Goal: Information Seeking & Learning: Learn about a topic

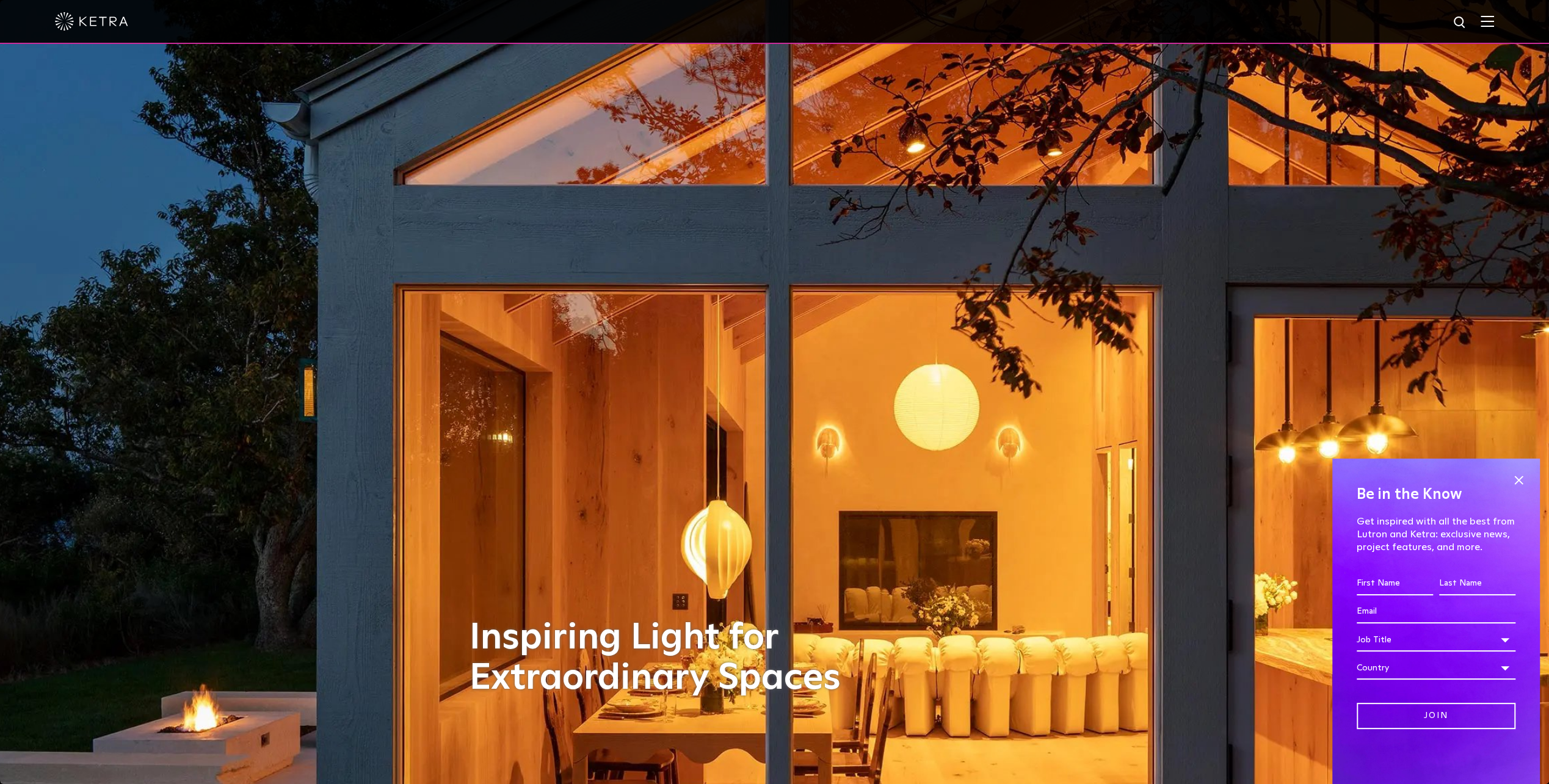
click at [86, 16] on link at bounding box center [91, 21] width 73 height 11
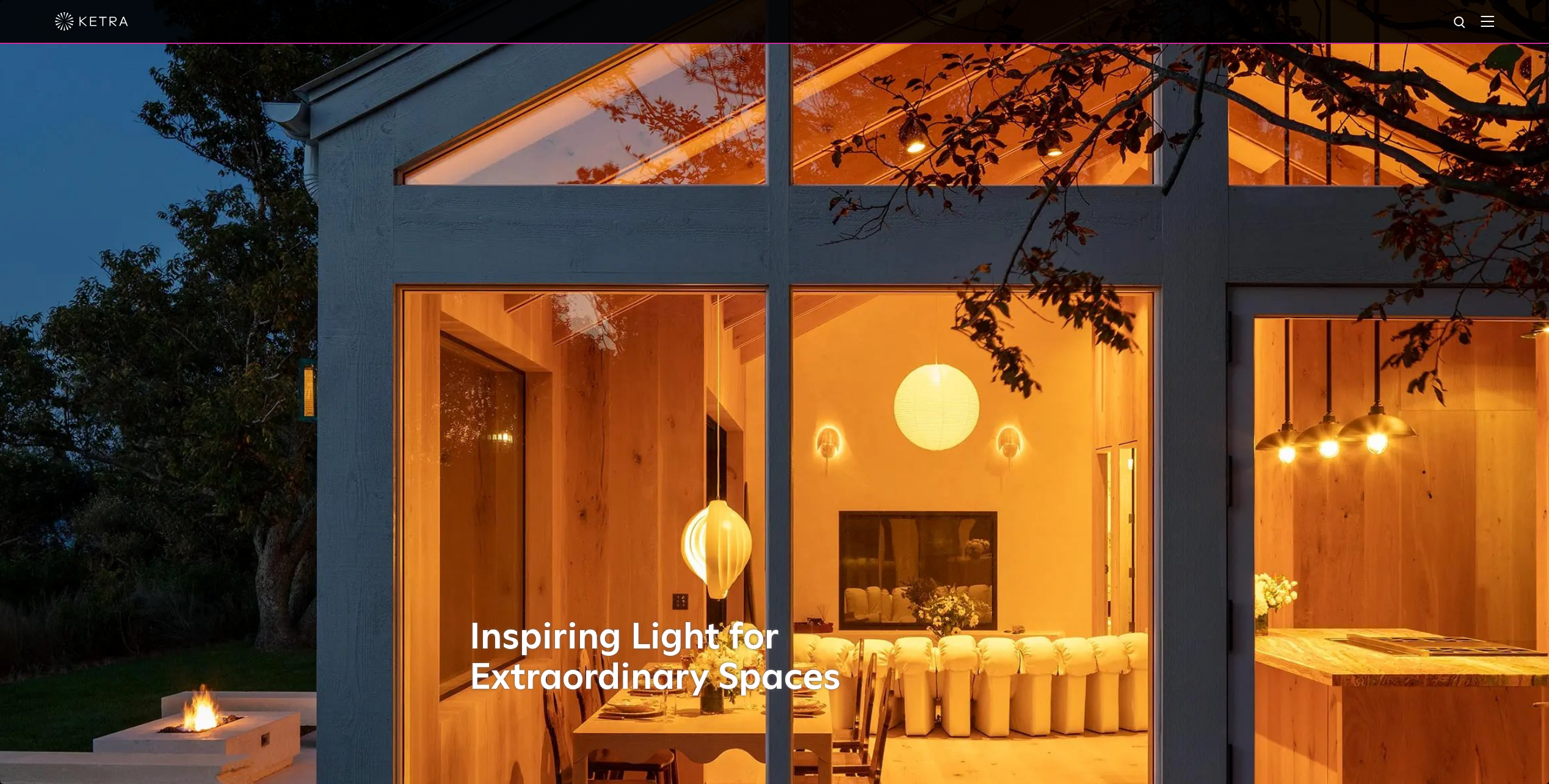
click at [1491, 22] on img at bounding box center [1487, 21] width 14 height 12
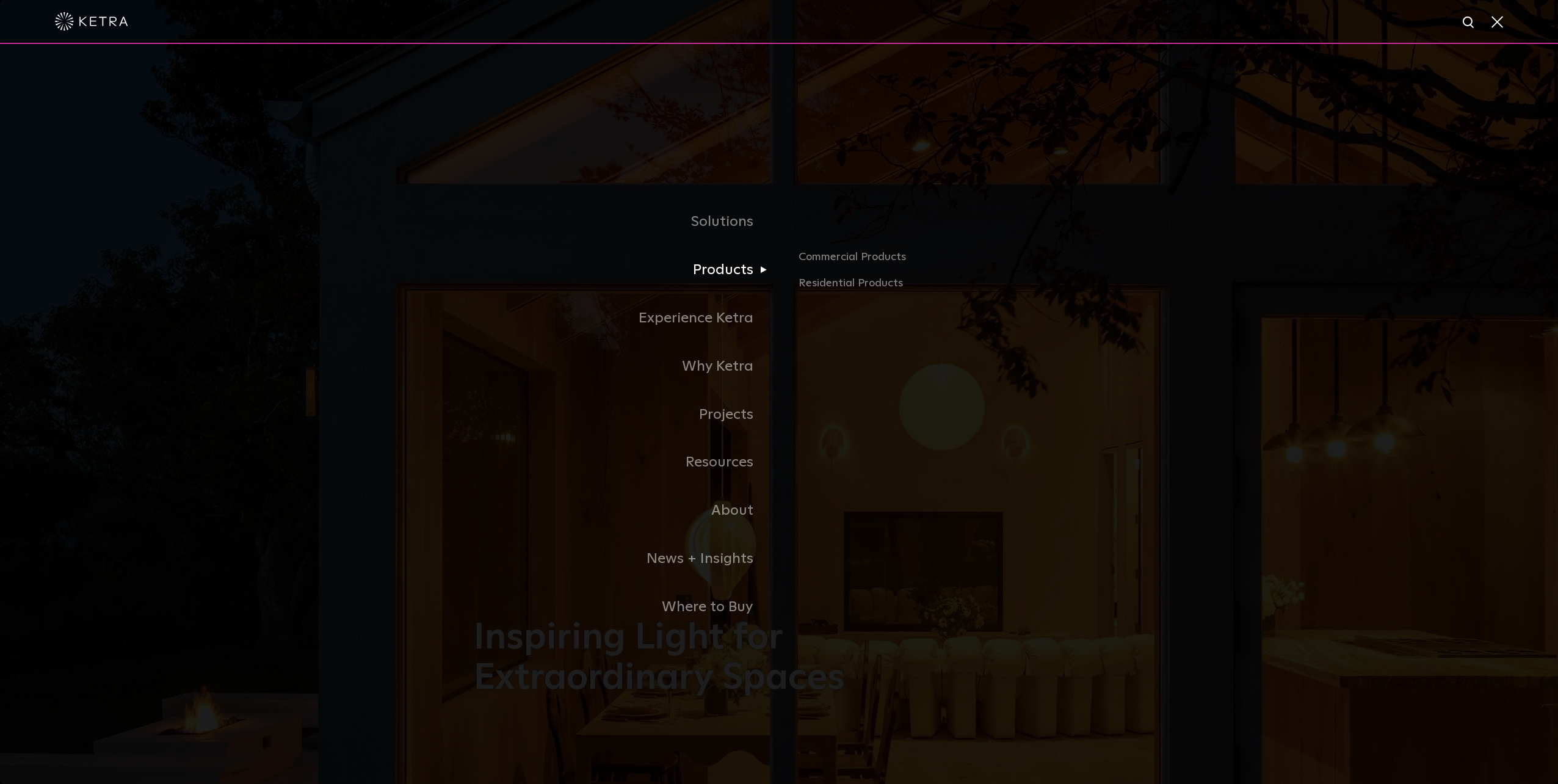
click at [738, 274] on link "Products" at bounding box center [627, 270] width 306 height 48
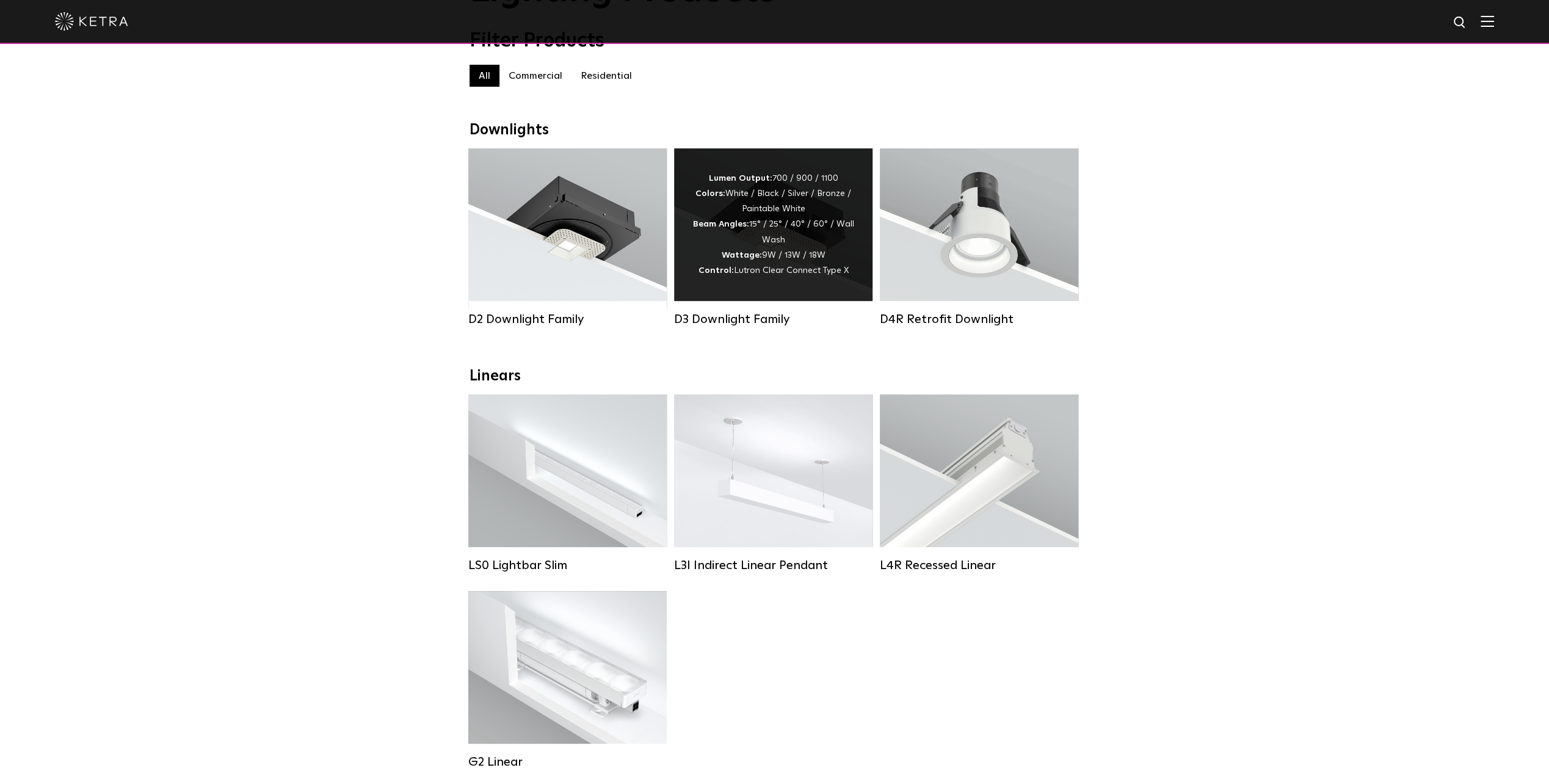
scroll to position [122, 0]
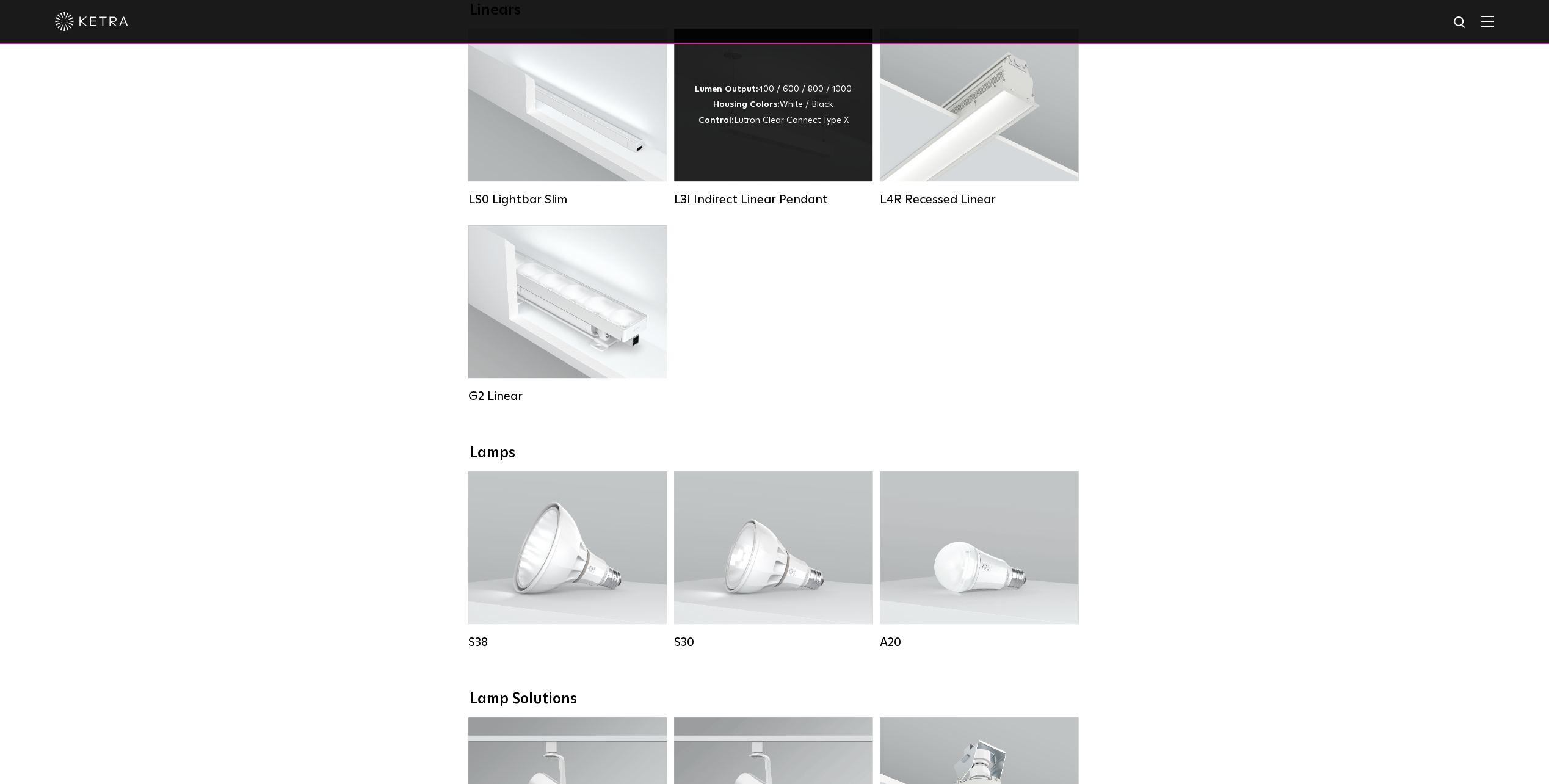
click at [780, 165] on div "Lumen Output: 400 / 600 / 800 / 1000 Housing Colors: White / Black Control: Lut…" at bounding box center [773, 104] width 199 height 153
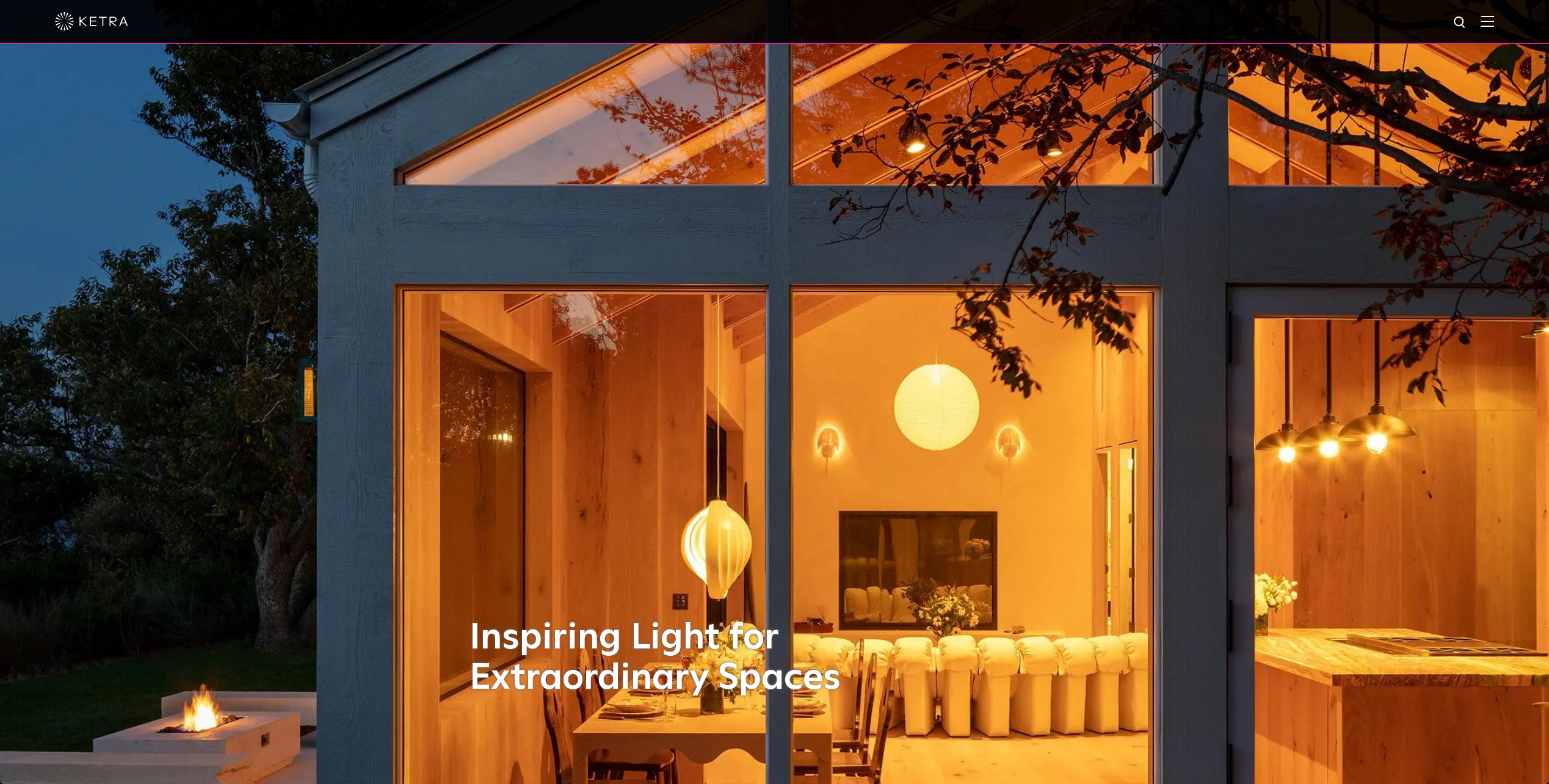
click at [1494, 18] on img at bounding box center [1487, 21] width 14 height 12
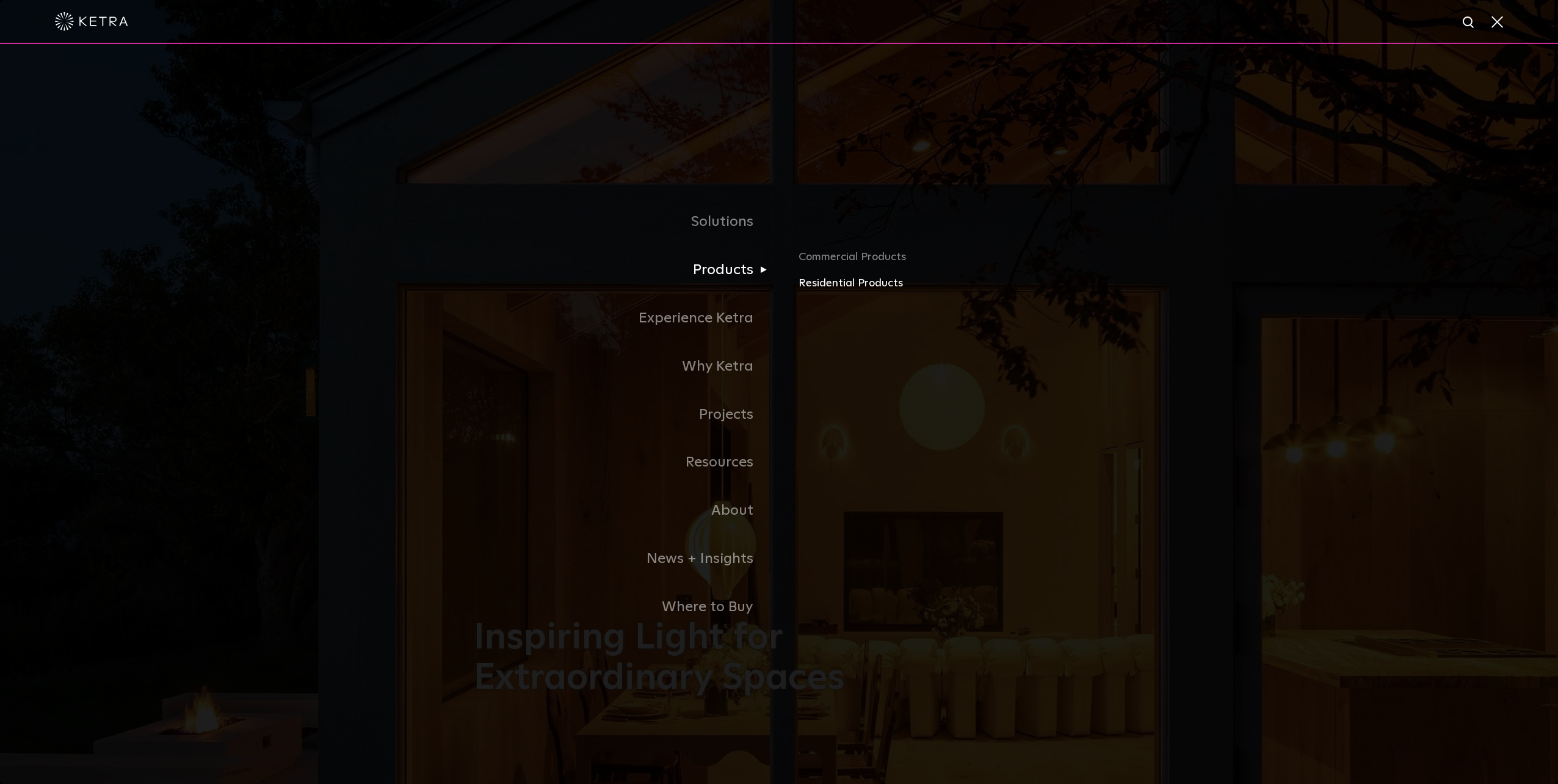
click at [822, 282] on link "Residential Products" at bounding box center [941, 283] width 285 height 17
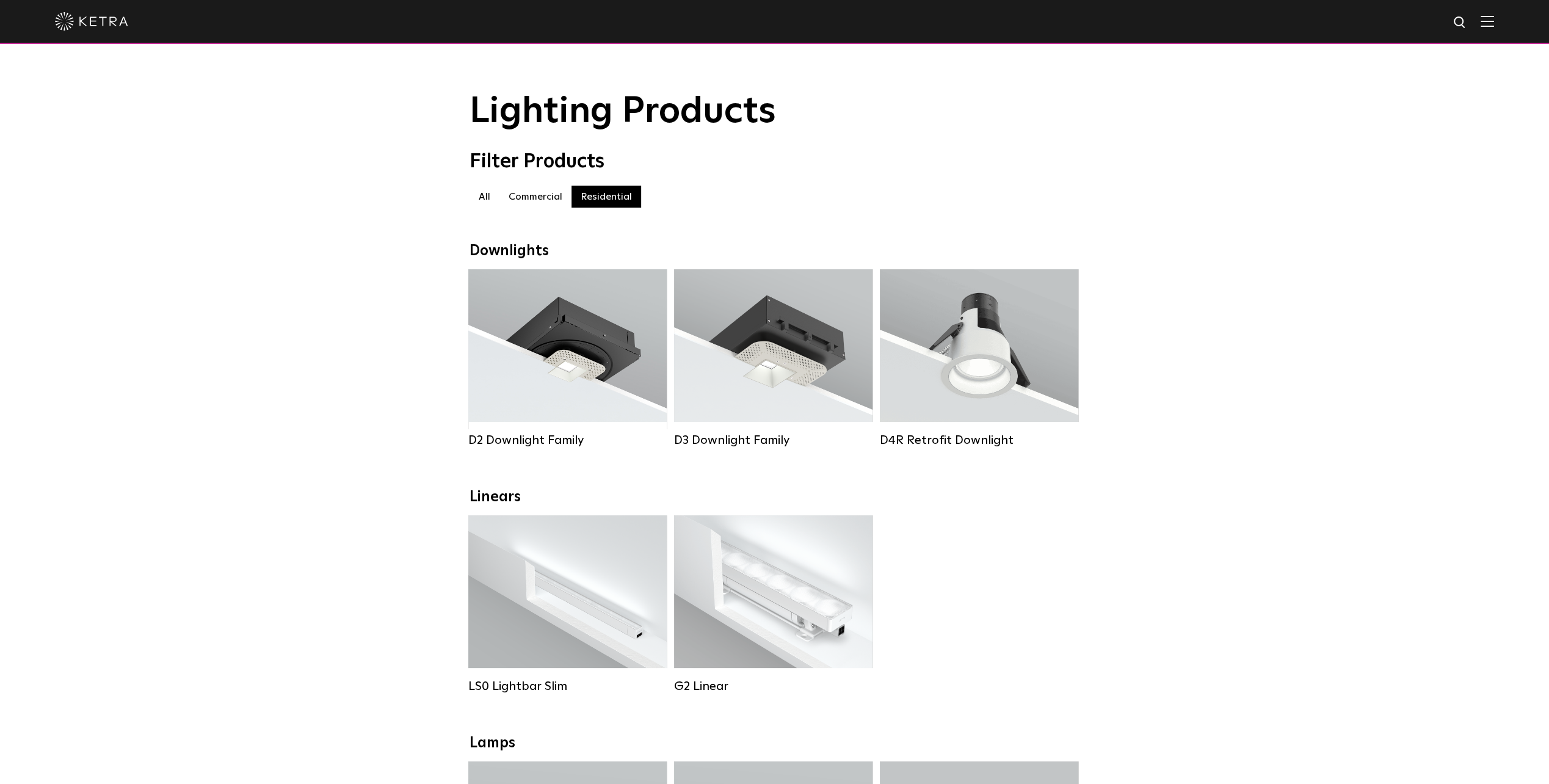
click at [534, 201] on label "Commercial" at bounding box center [535, 197] width 72 height 22
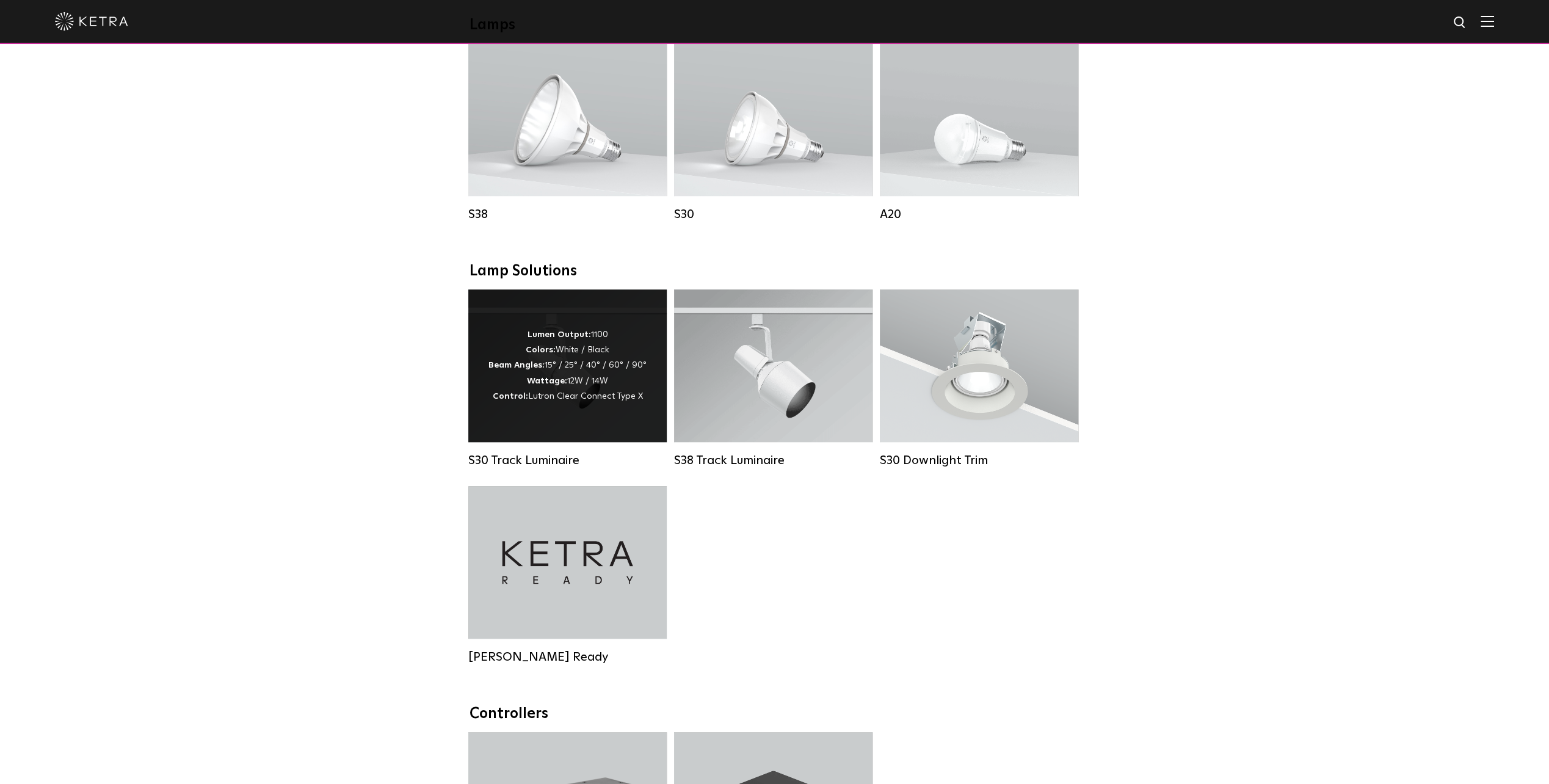
scroll to position [915, 0]
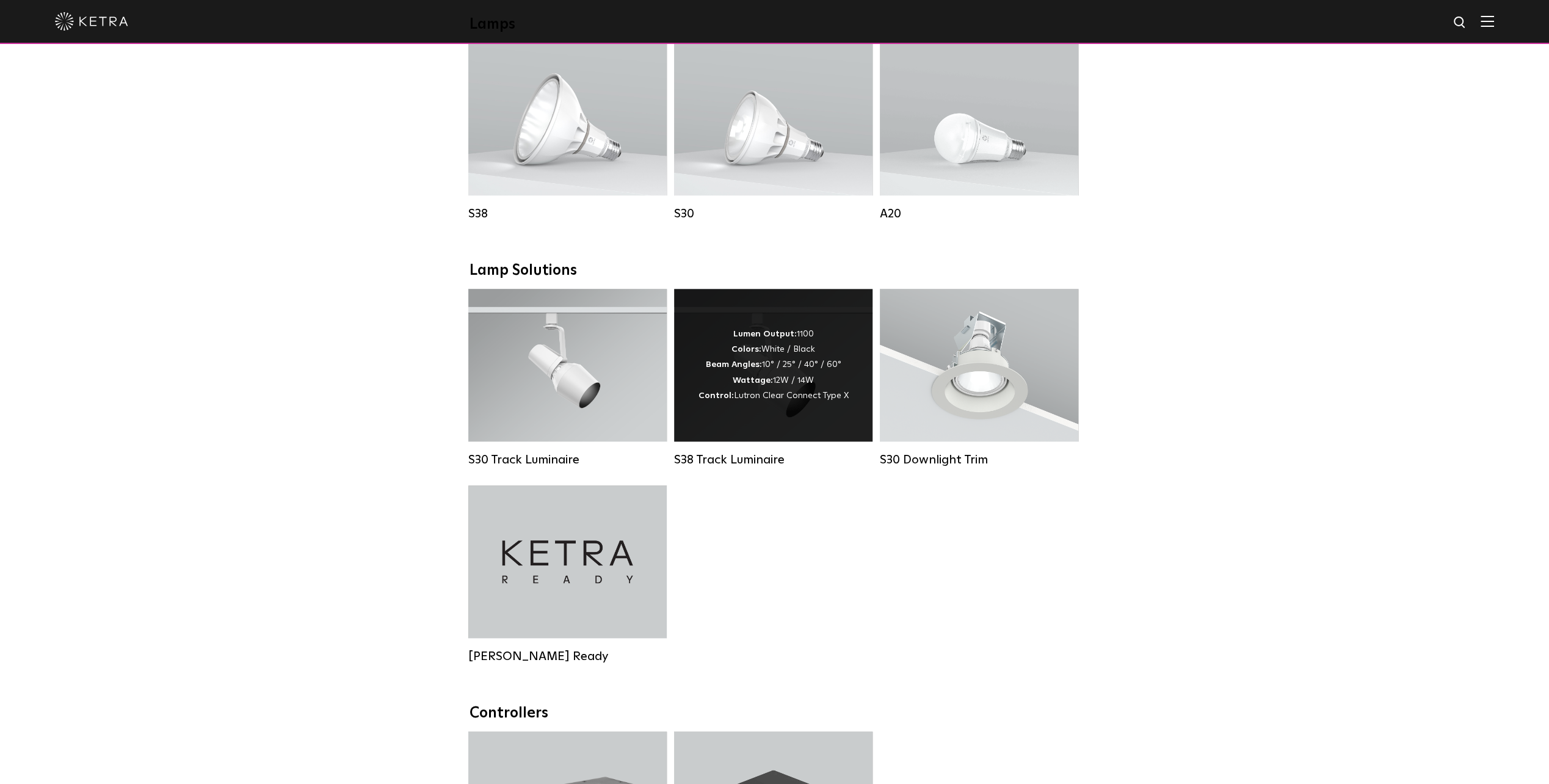
click at [725, 390] on div "Lumen Output: 1100 Colors: White / Black Beam Angles: 10° / 25° / 40° / 60° Wat…" at bounding box center [773, 365] width 150 height 77
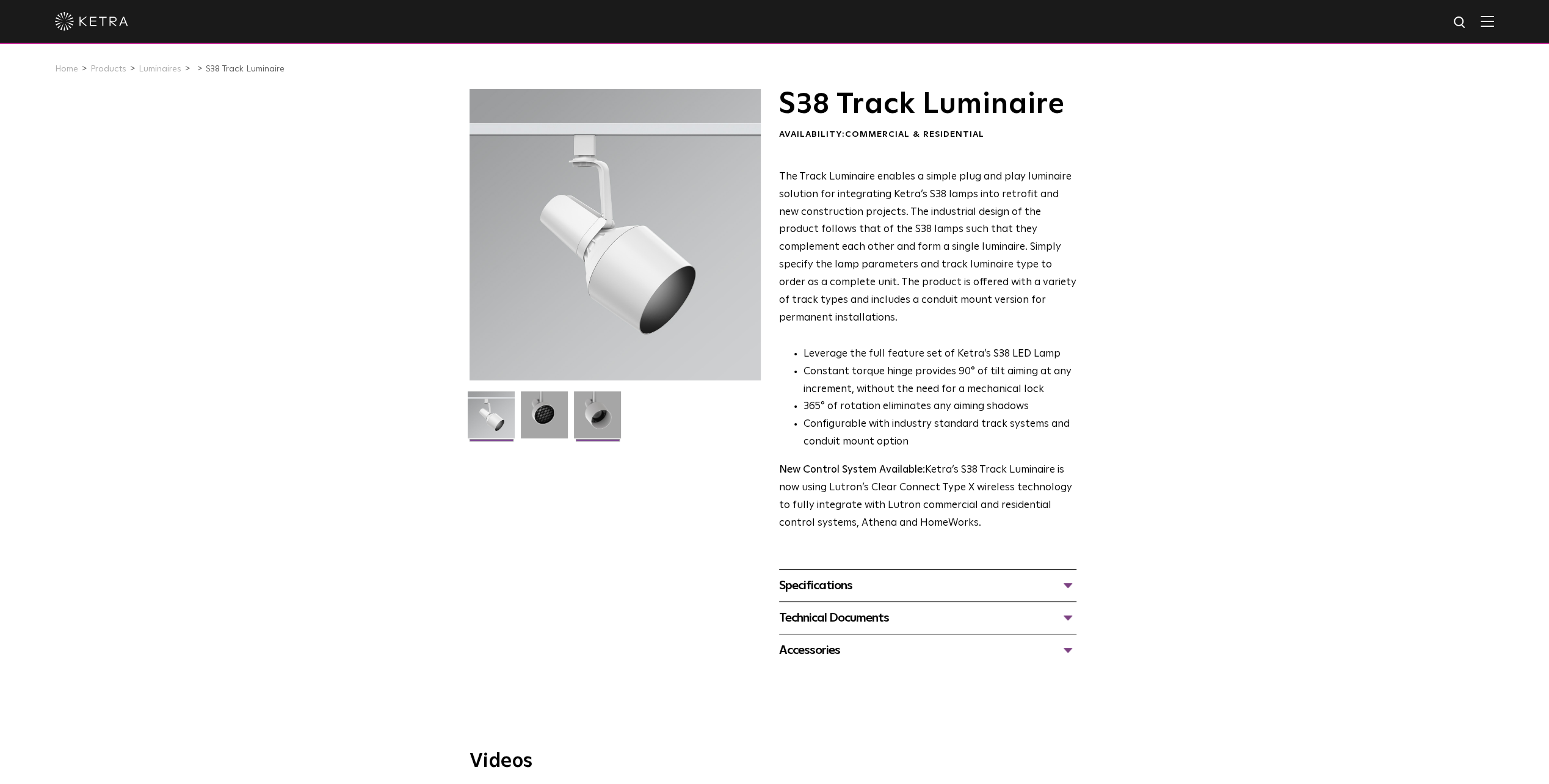
click at [587, 406] on img at bounding box center [597, 419] width 47 height 56
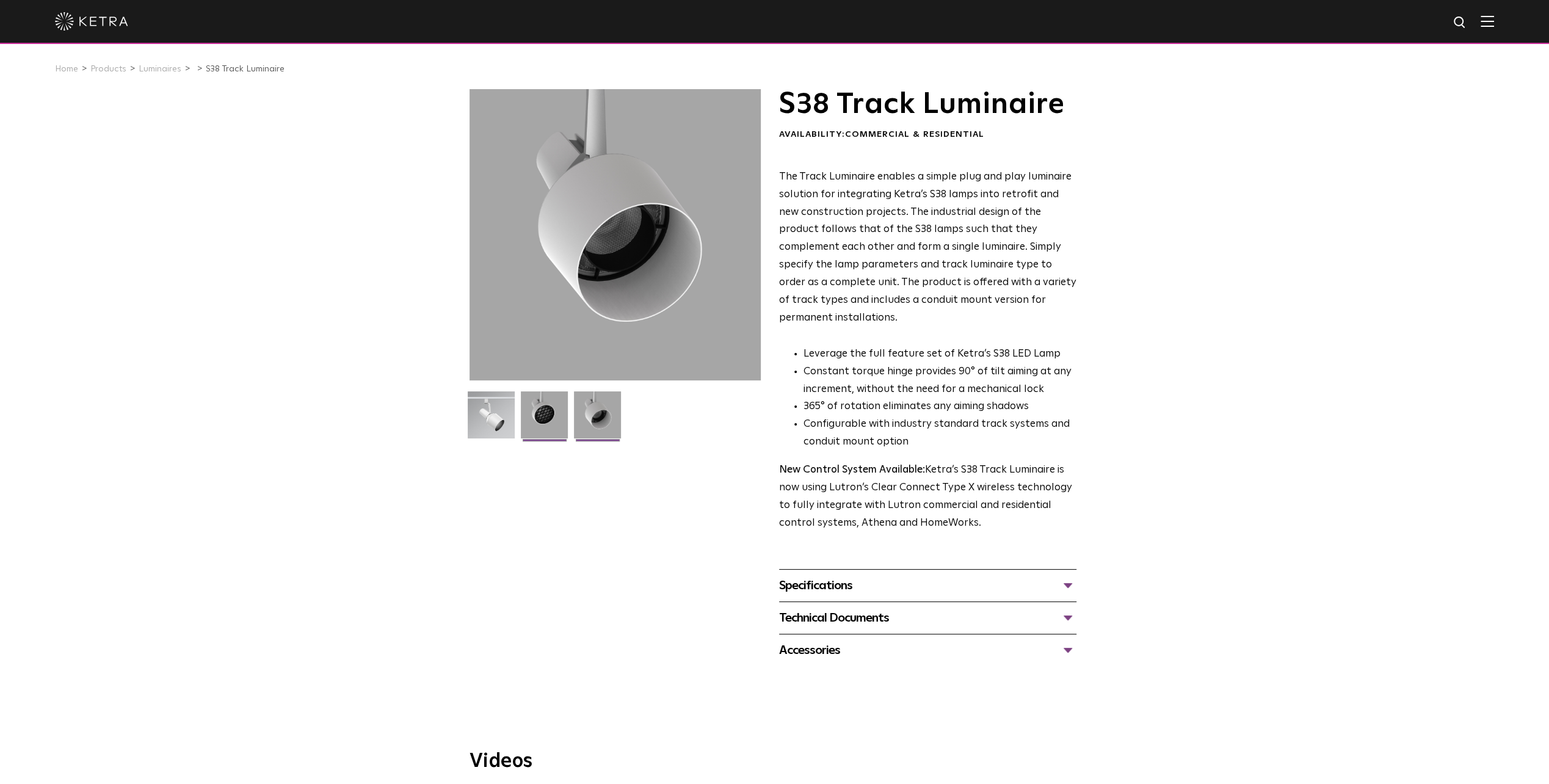
click at [554, 416] on img at bounding box center [543, 419] width 47 height 56
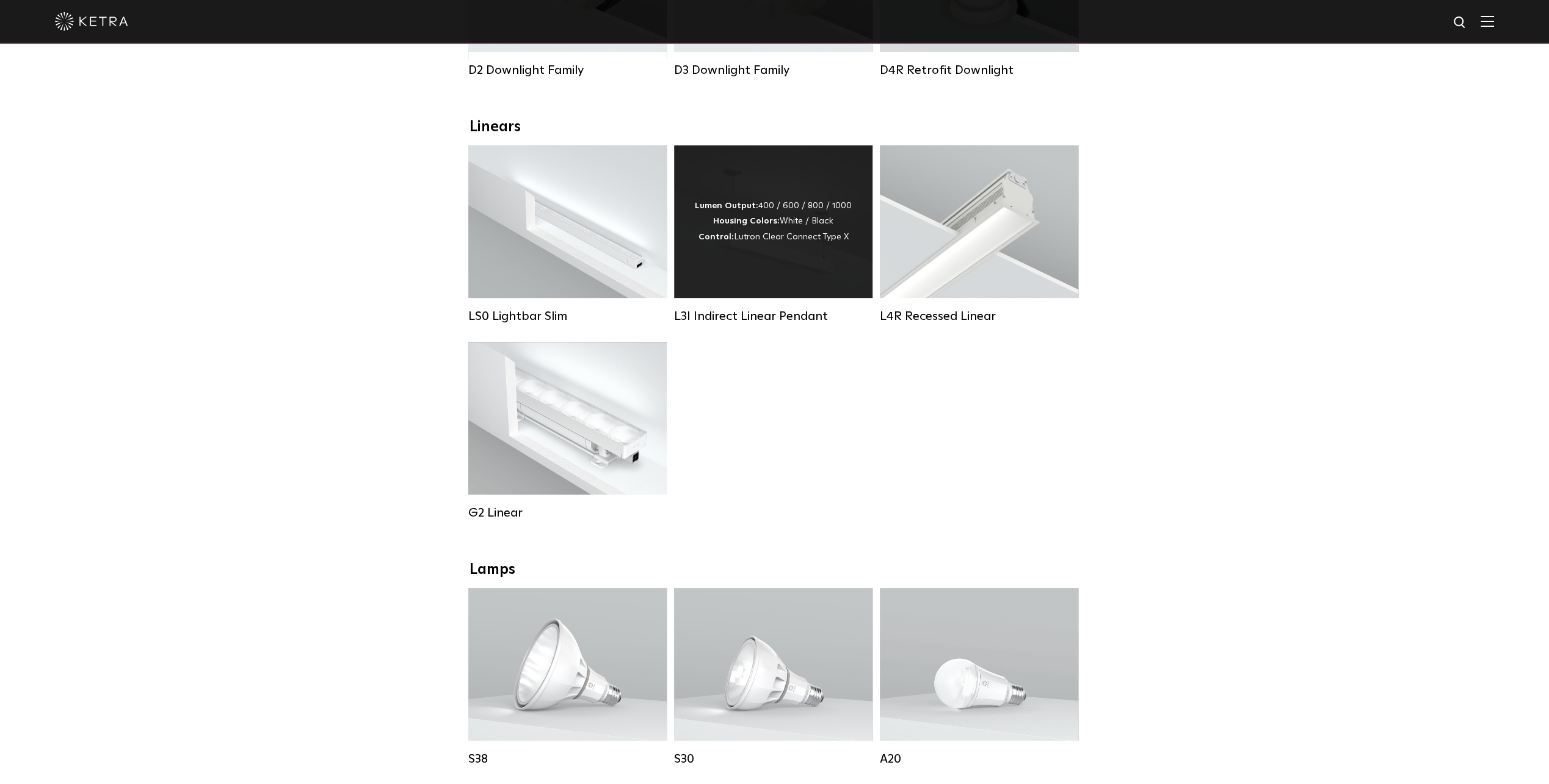
click at [804, 243] on div "Lumen Output: 400 / 600 / 800 / 1000 Housing Colors: White / Black Control: Lut…" at bounding box center [772, 221] width 156 height 47
